Goal: Information Seeking & Learning: Learn about a topic

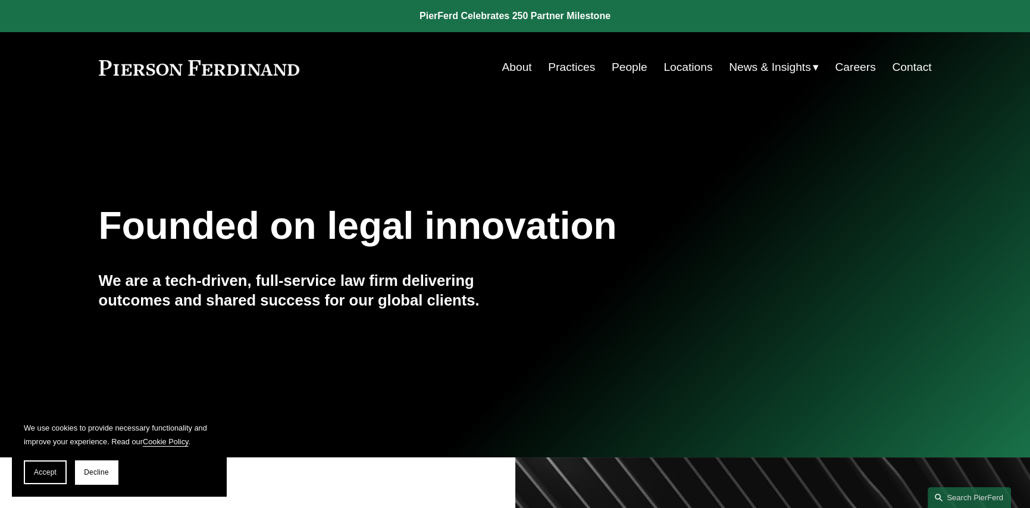
click at [516, 66] on link "About" at bounding box center [517, 67] width 30 height 23
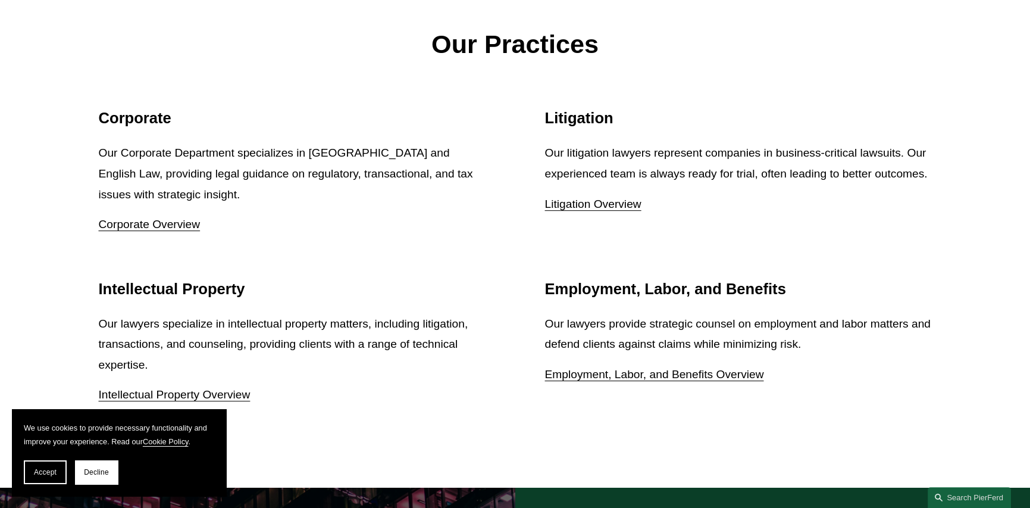
scroll to position [1547, 0]
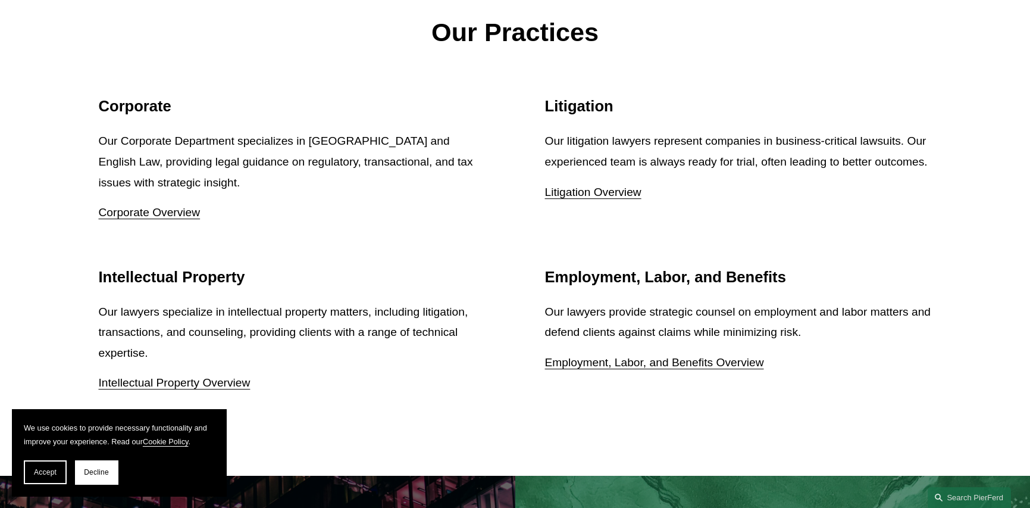
click at [665, 368] on link "Employment, Labor, and Benefits Overview" at bounding box center [654, 362] width 219 height 12
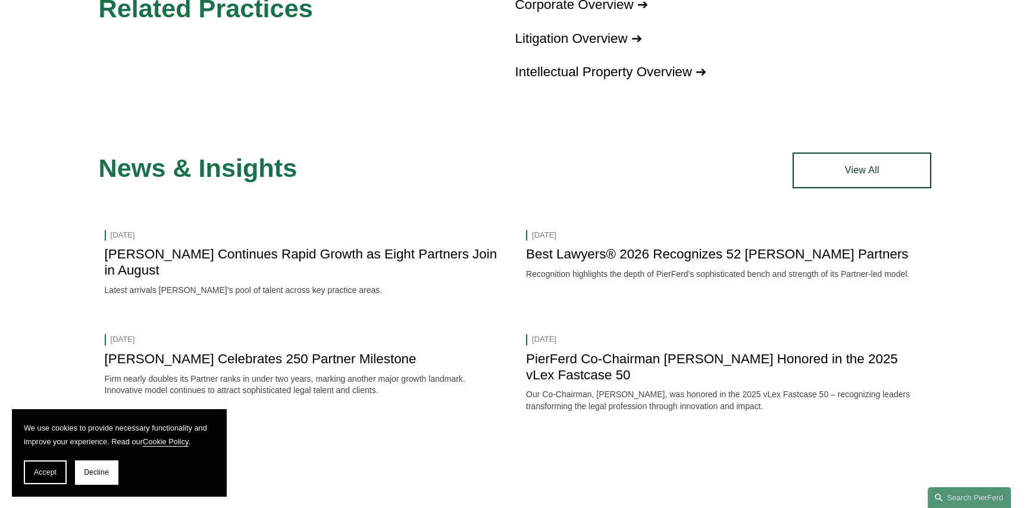
scroll to position [1547, 0]
click at [384, 246] on link "Pierson Ferdinand Continues Rapid Growth as Eight Partners Join in August" at bounding box center [301, 261] width 393 height 31
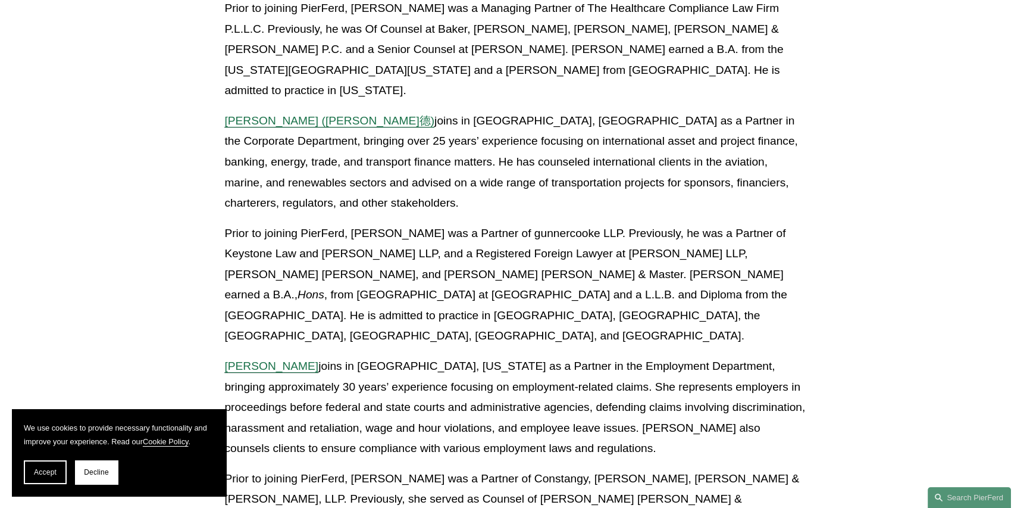
scroll to position [1488, 0]
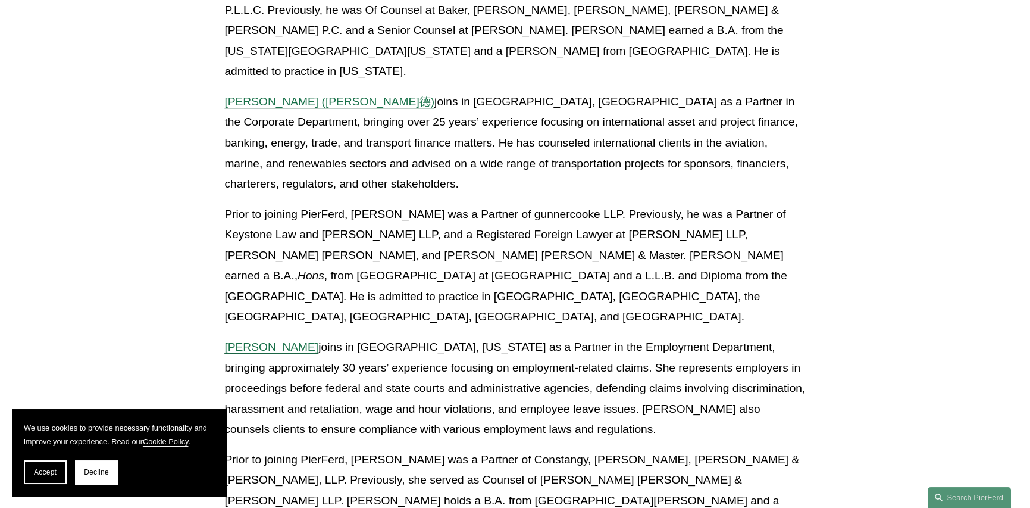
click at [282, 340] on span "Jill S. Stricklin" at bounding box center [271, 346] width 94 height 12
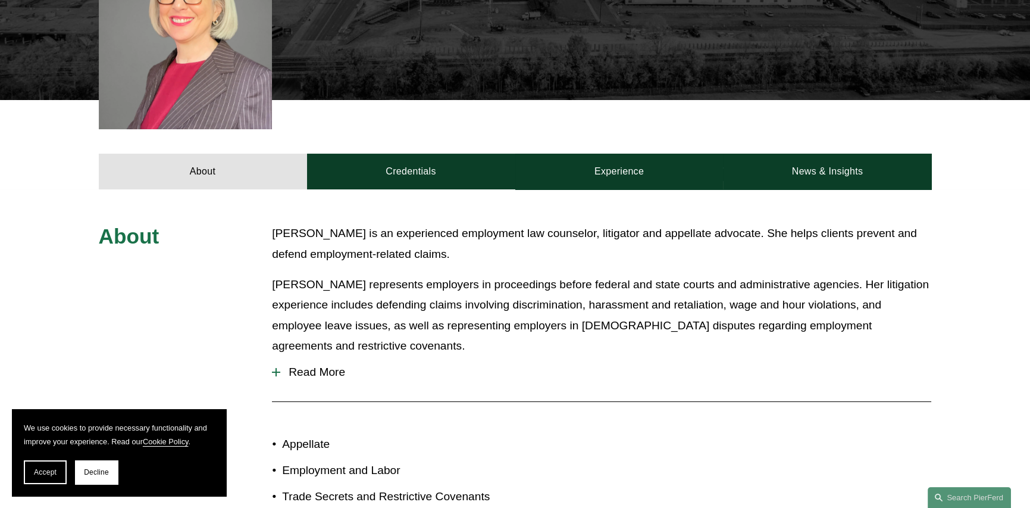
scroll to position [393, 0]
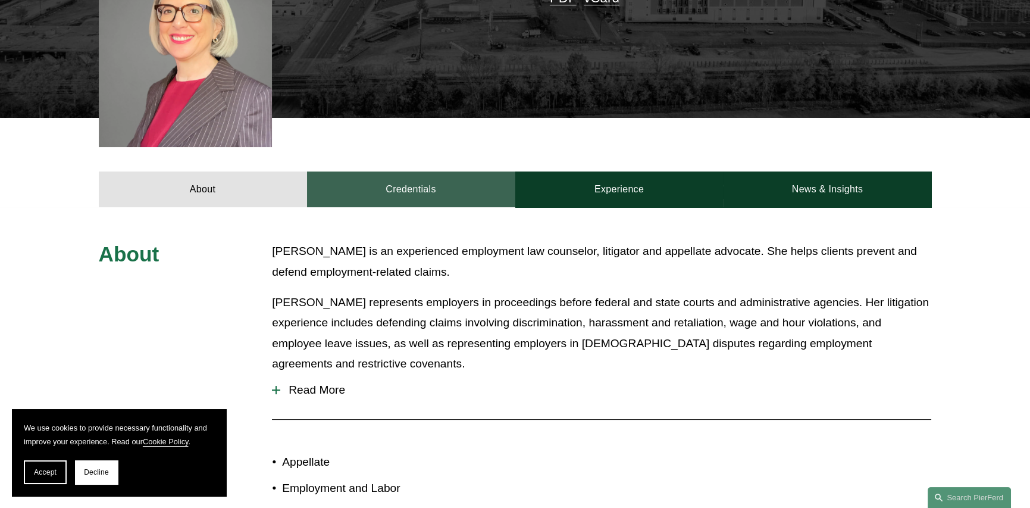
click at [405, 173] on link "Credentials" at bounding box center [411, 189] width 208 height 36
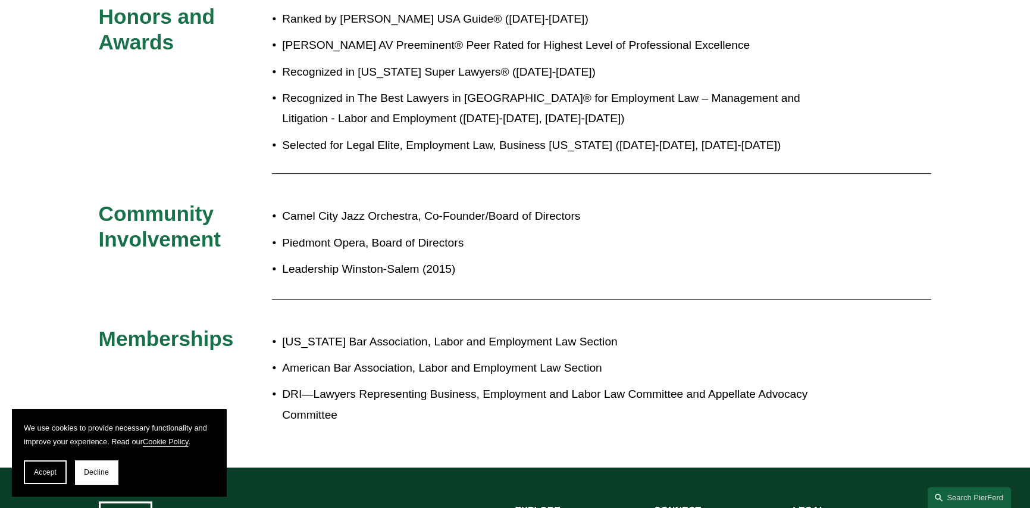
scroll to position [1107, 0]
